Goal: Transaction & Acquisition: Purchase product/service

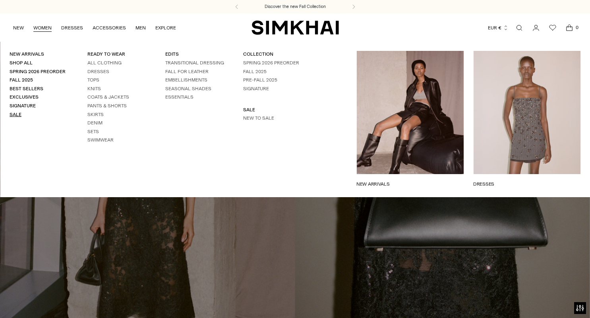
click at [16, 113] on link "Sale" at bounding box center [16, 115] width 12 height 6
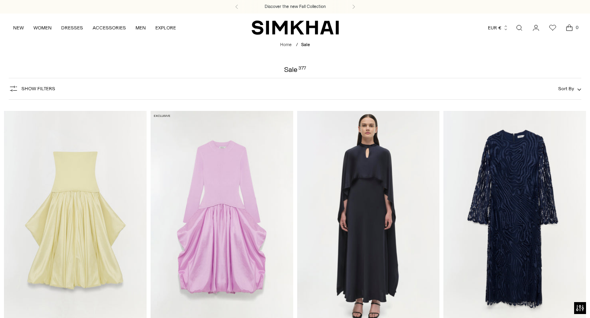
click at [573, 90] on span "Sort By" at bounding box center [567, 89] width 16 height 6
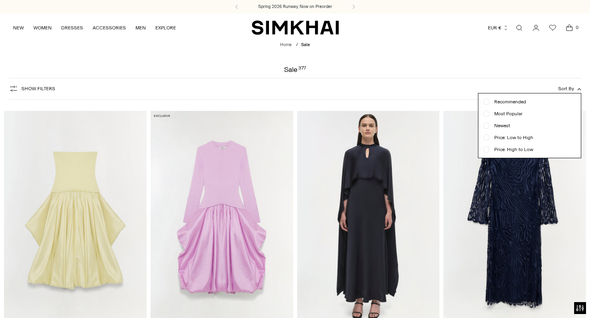
click at [516, 139] on span "Price: Low to High" at bounding box center [512, 137] width 44 height 7
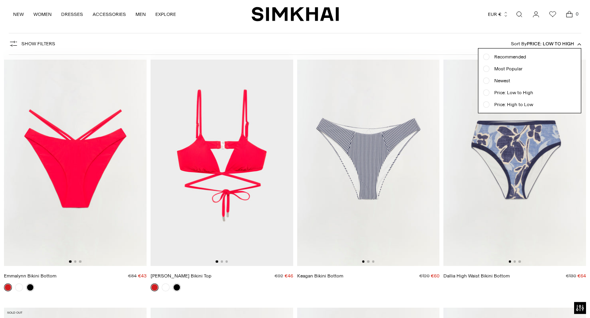
scroll to position [59, 0]
click at [584, 36] on form "Show Filters Show Filters Sort By Price: Low to High Recommended Most Popular N…" at bounding box center [295, 43] width 590 height 31
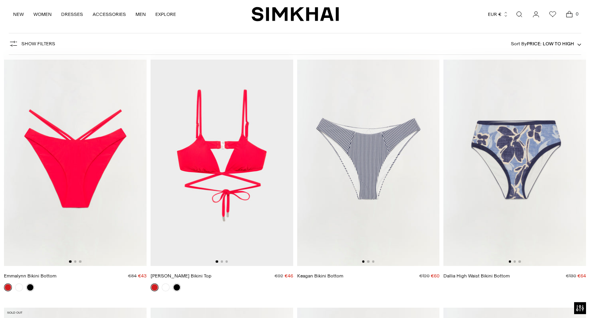
click at [48, 45] on span "Show Filters" at bounding box center [38, 44] width 34 height 6
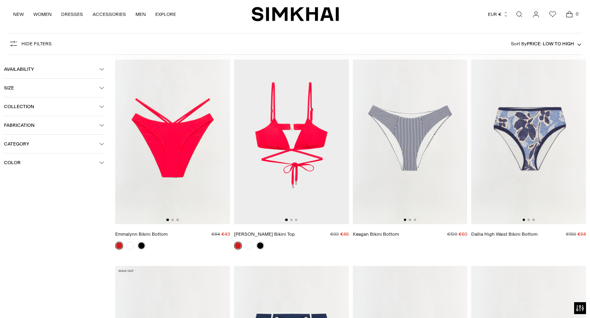
click at [70, 70] on span "Availability" at bounding box center [51, 69] width 95 height 6
click at [81, 140] on button "Category" at bounding box center [54, 144] width 101 height 18
click at [29, 181] on span "Dresses" at bounding box center [21, 182] width 22 height 7
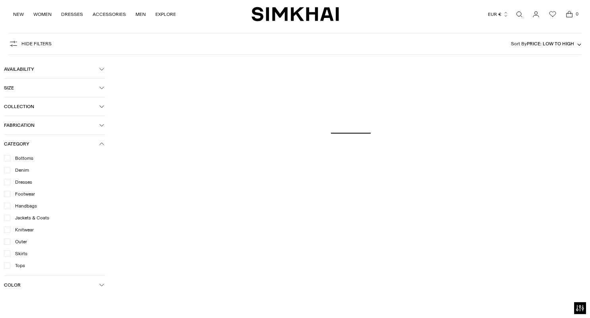
click at [102, 142] on span "button" at bounding box center [101, 144] width 5 height 5
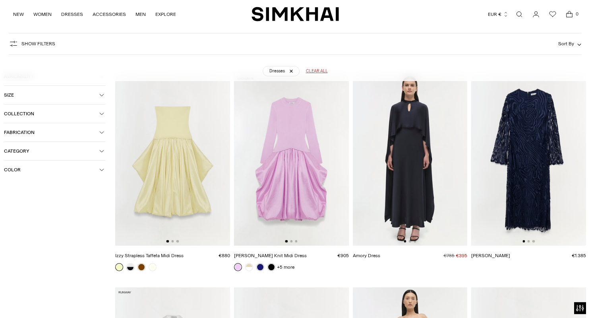
click at [568, 48] on button "Sort By" at bounding box center [570, 43] width 23 height 9
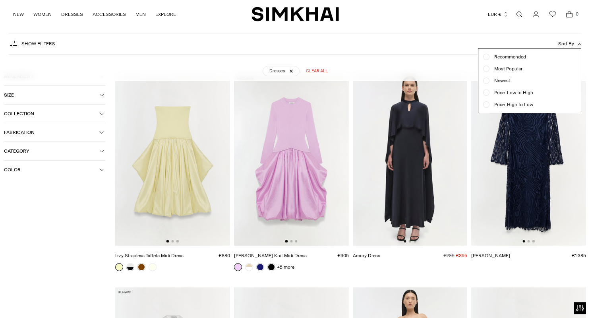
click at [518, 89] on span "Price: Low to High" at bounding box center [512, 92] width 44 height 7
click at [511, 91] on span "Price: Low to High" at bounding box center [512, 92] width 44 height 7
click at [497, 80] on span "Newest" at bounding box center [500, 80] width 21 height 7
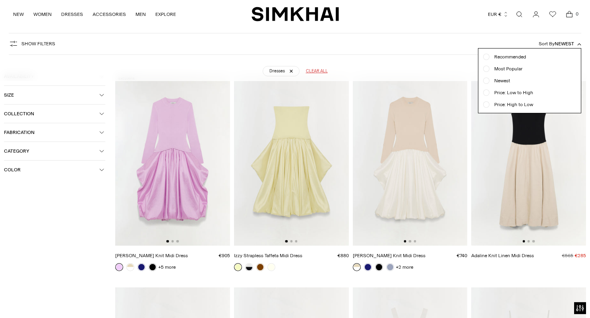
click at [500, 94] on span "Price: Low to High" at bounding box center [512, 92] width 44 height 7
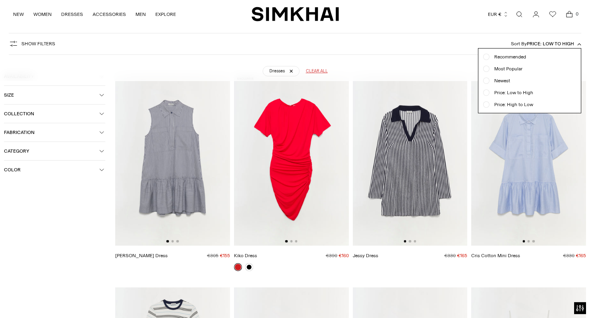
click at [453, 60] on div "Dresses Clear all" at bounding box center [295, 68] width 555 height 20
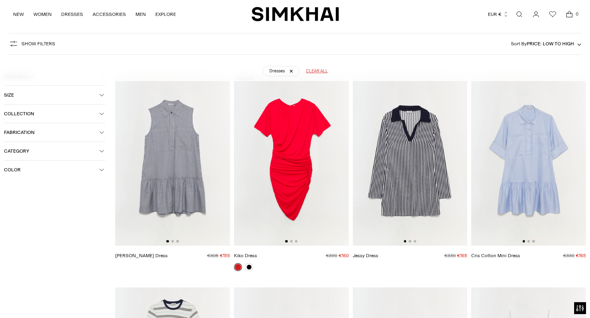
click at [22, 45] on span "Show Filters" at bounding box center [38, 44] width 34 height 6
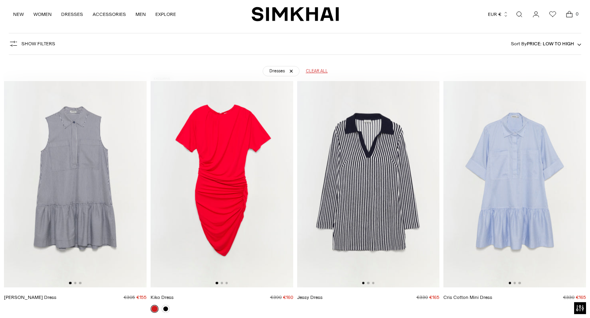
click at [9, 37] on button "Show Filters" at bounding box center [32, 43] width 47 height 13
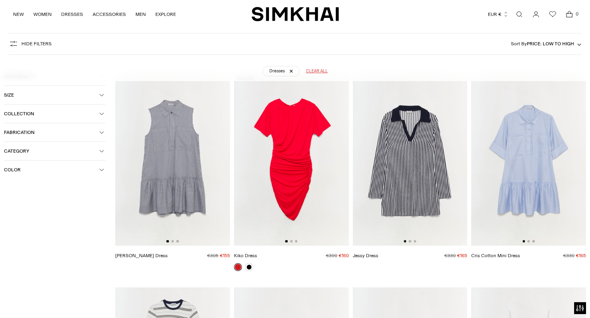
click at [30, 47] on button "Hide filters" at bounding box center [30, 43] width 43 height 13
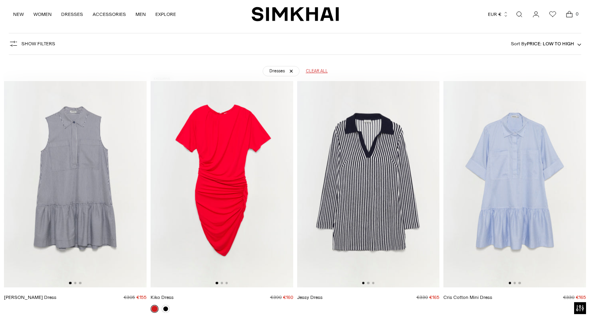
click at [472, 66] on div "Dresses Clear all" at bounding box center [295, 68] width 555 height 20
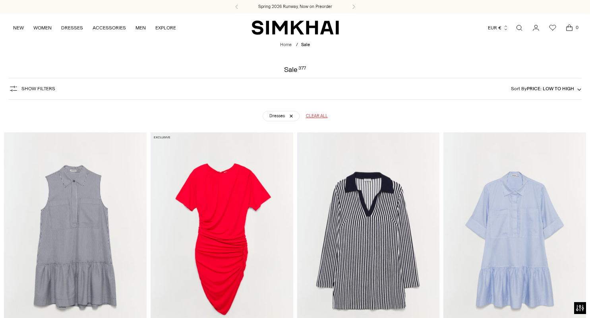
click at [408, 119] on div "Dresses Clear all" at bounding box center [295, 113] width 555 height 20
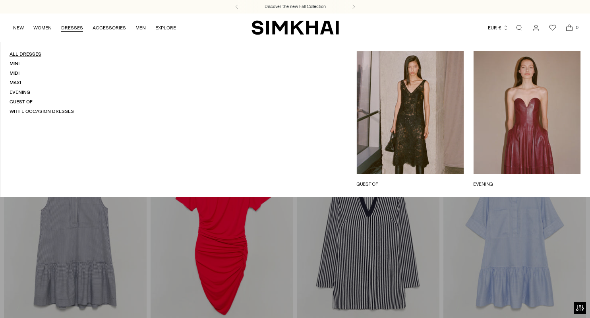
click at [31, 54] on link "All Dresses" at bounding box center [26, 54] width 32 height 6
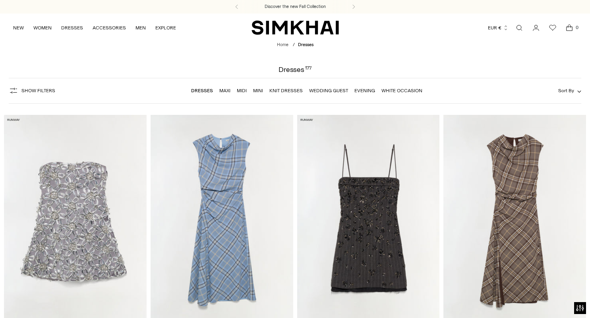
click at [505, 92] on div "Show Filters Show Filters Dresses Maxi Midi Mini Knit Dresses Wedding Guest Eve…" at bounding box center [295, 91] width 572 height 26
